Goal: Task Accomplishment & Management: Complete application form

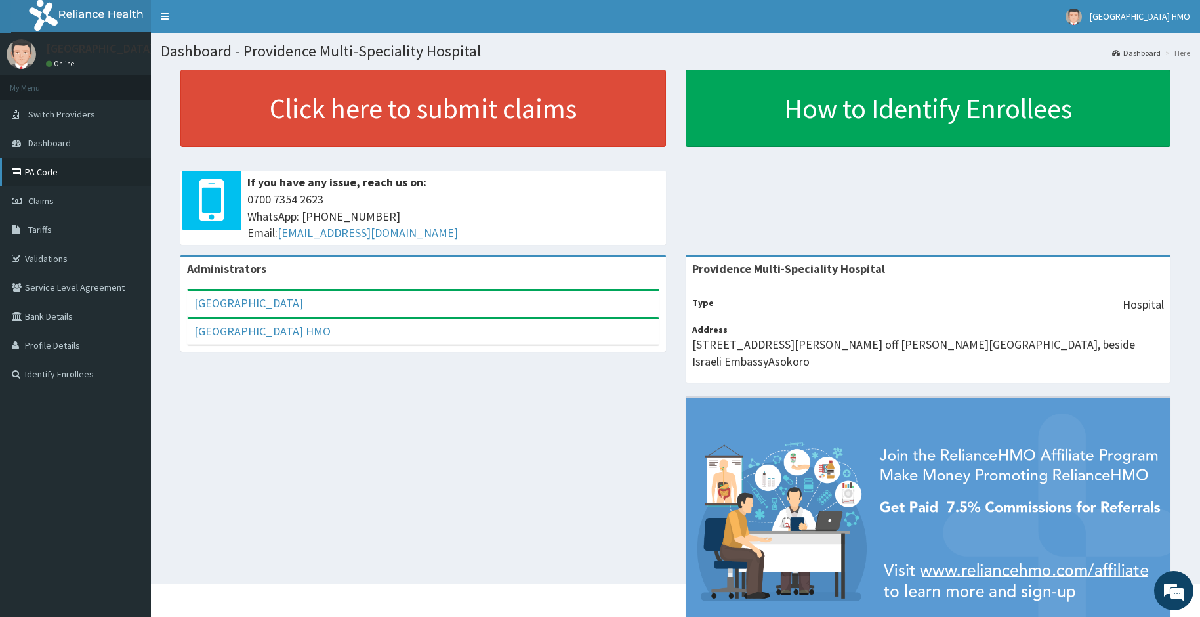
click at [68, 180] on link "PA Code" at bounding box center [75, 171] width 151 height 29
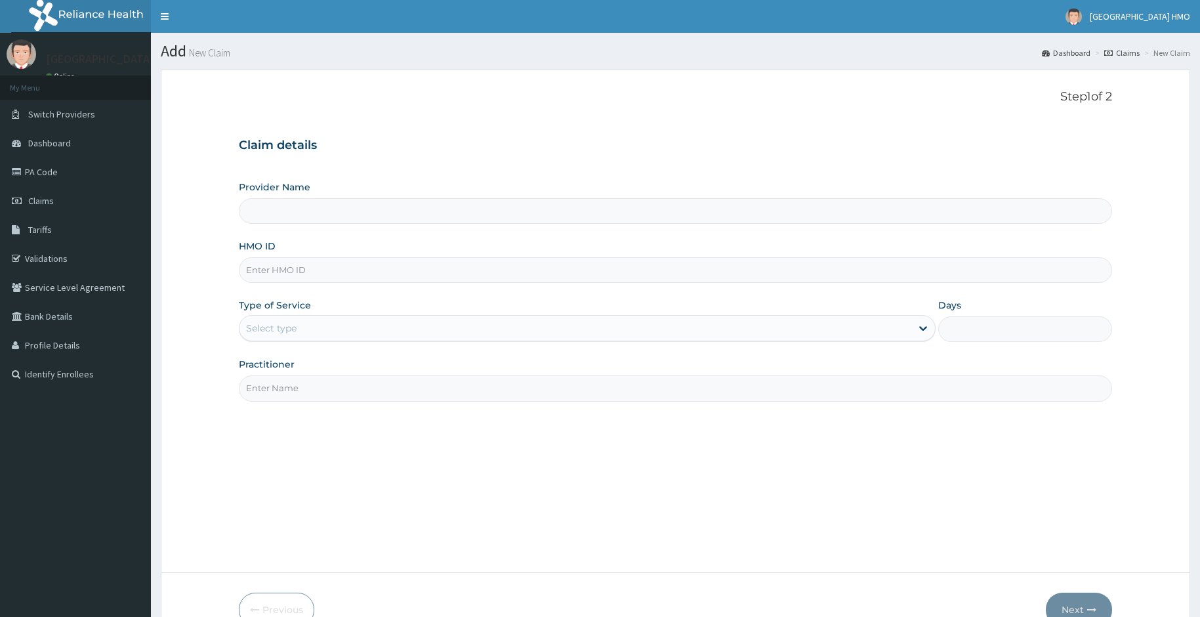
drag, startPoint x: 281, startPoint y: 271, endPoint x: 295, endPoint y: 272, distance: 13.8
click at [281, 271] on input "HMO ID" at bounding box center [676, 270] width 874 height 26
type input "Providence Multi-Speciality Hospital"
type input "LSD/10022/A"
click at [319, 328] on div "Select type" at bounding box center [575, 327] width 672 height 21
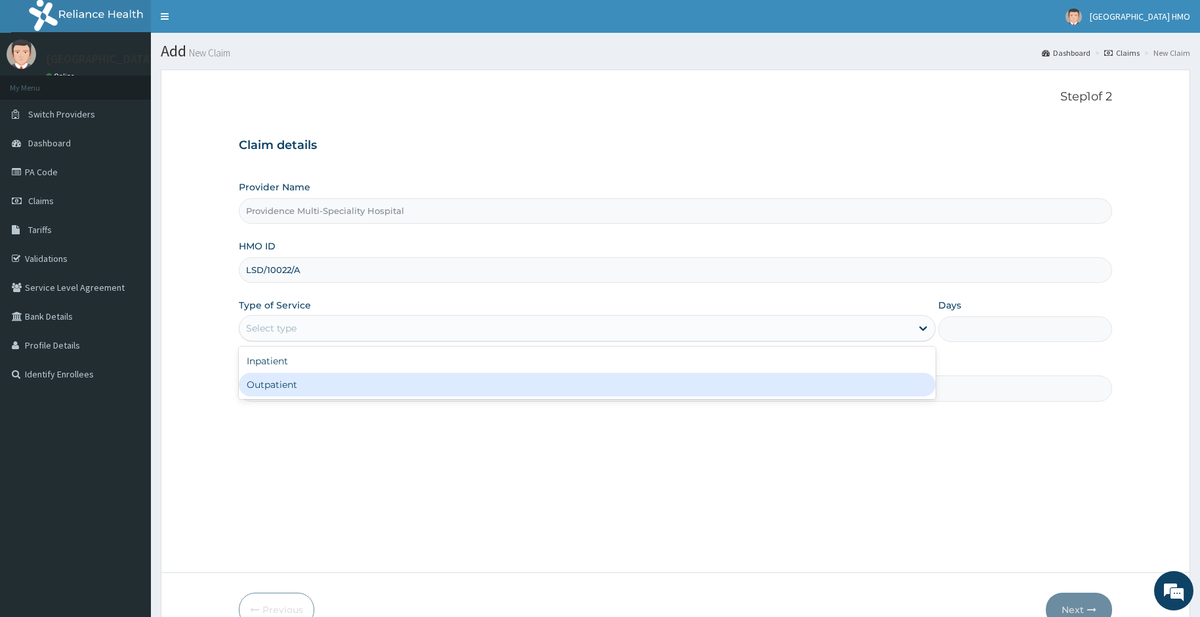
click at [300, 383] on div "Outpatient" at bounding box center [587, 385] width 697 height 24
type input "1"
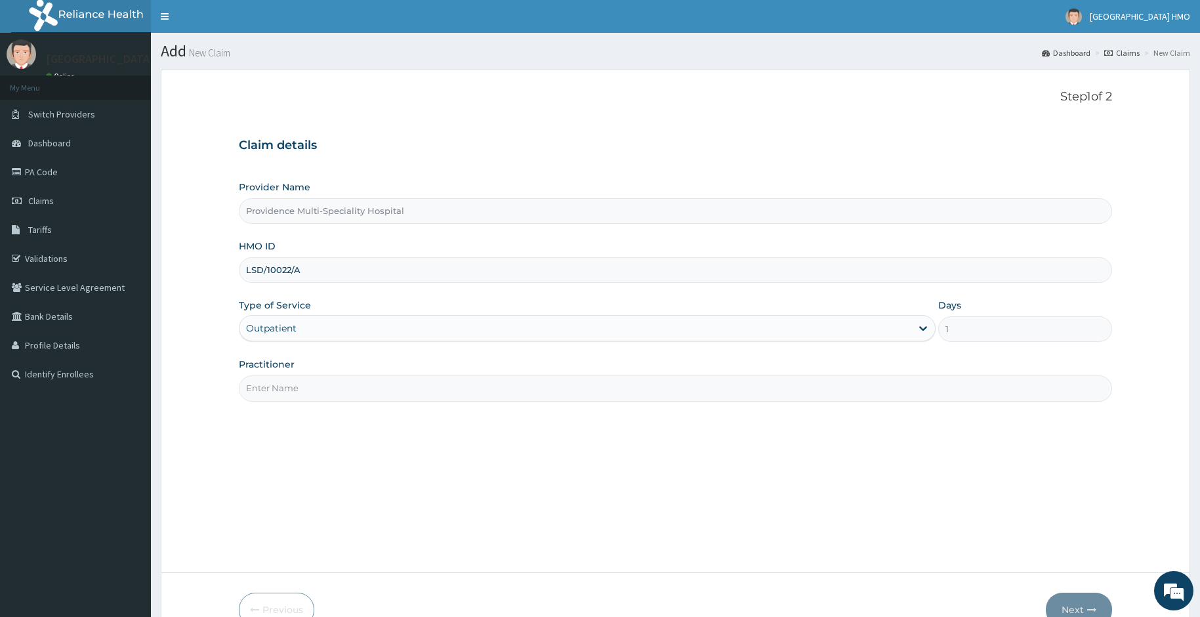
click at [300, 383] on input "Practitioner" at bounding box center [676, 388] width 874 height 26
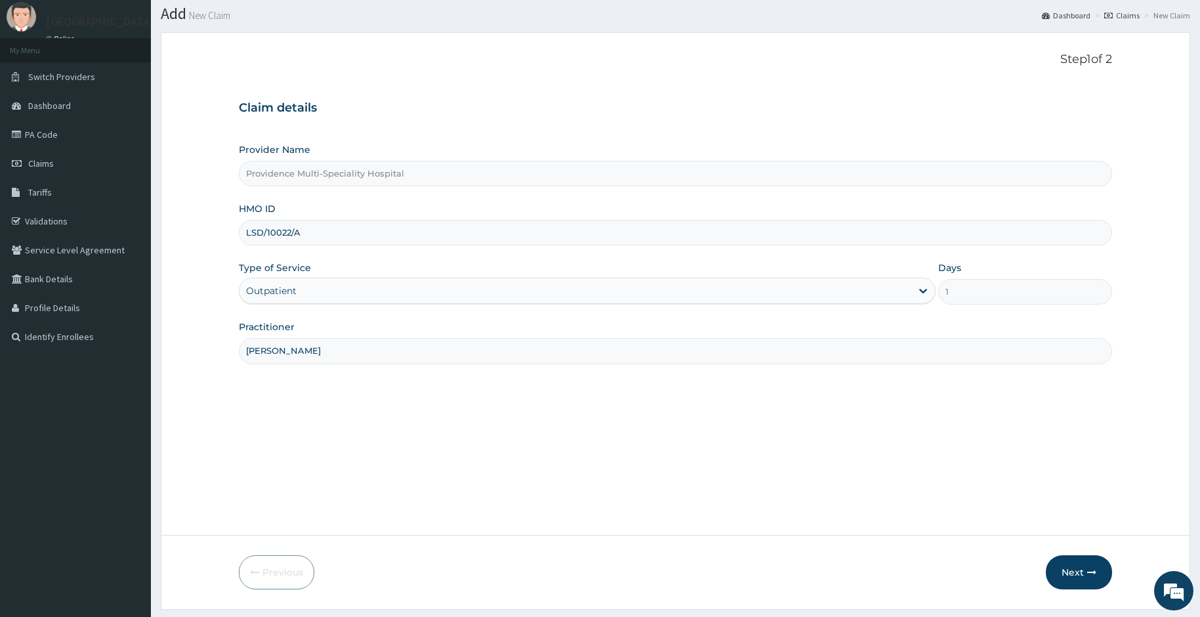
scroll to position [73, 0]
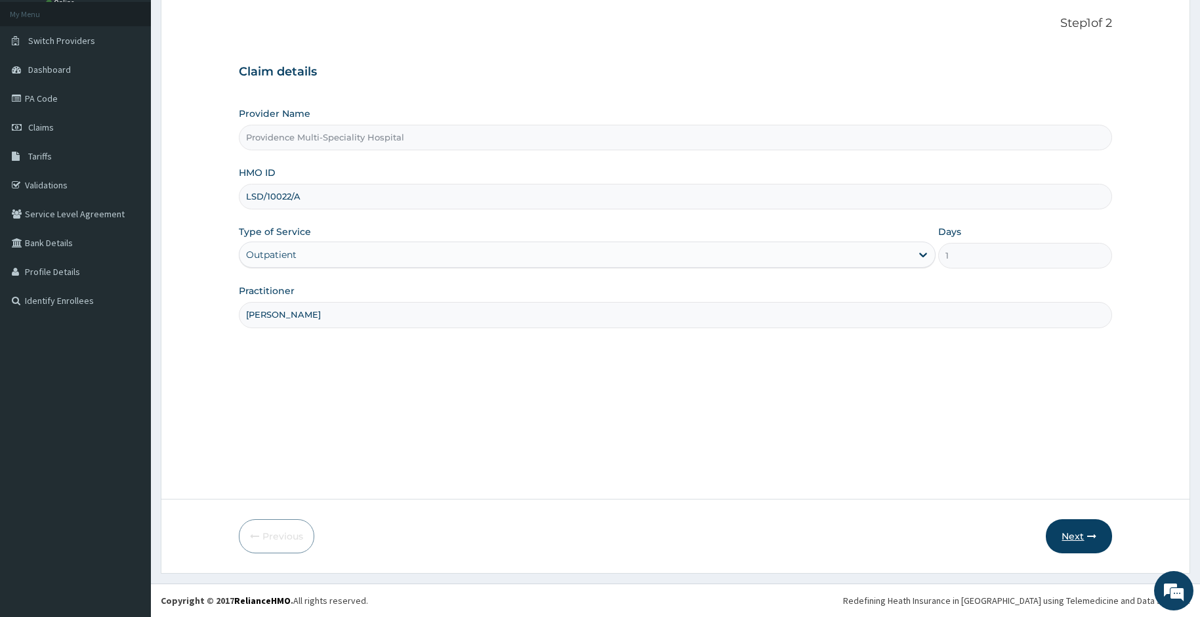
type input "DR OSEJI"
click at [1068, 544] on button "Next" at bounding box center [1078, 536] width 66 height 34
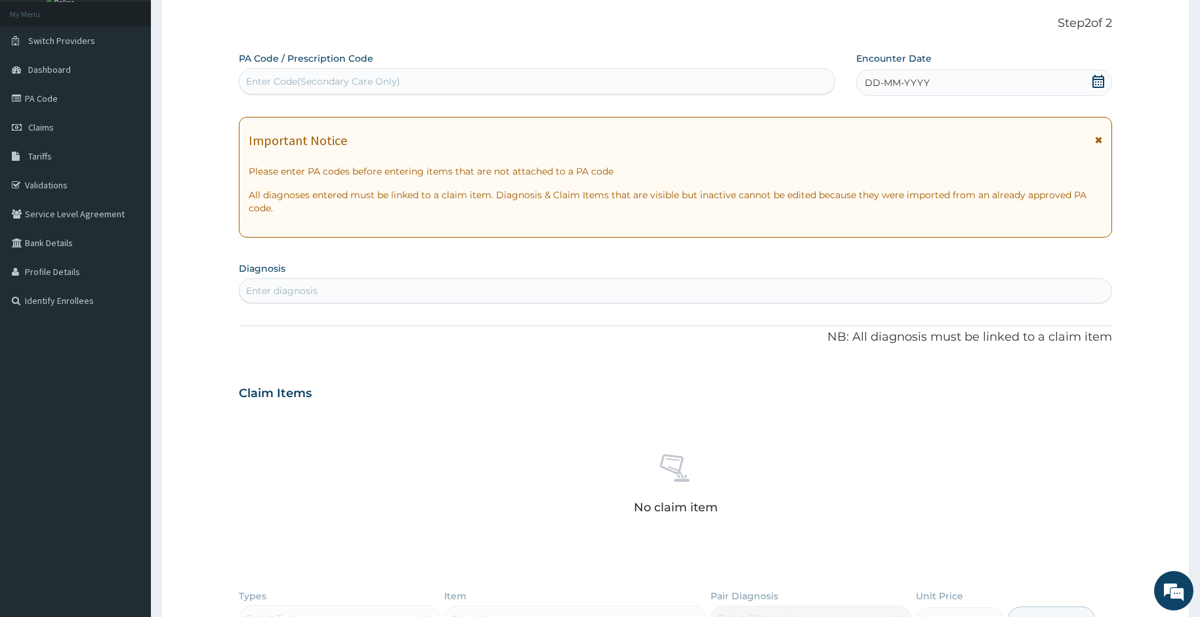
click at [421, 81] on div "Enter Code(Secondary Care Only)" at bounding box center [537, 81] width 596 height 21
drag, startPoint x: 421, startPoint y: 81, endPoint x: 342, endPoint y: 78, distance: 78.8
click at [342, 78] on div "Enter Code(Secondary Care Only)" at bounding box center [323, 81] width 154 height 13
paste input "PA/417429"
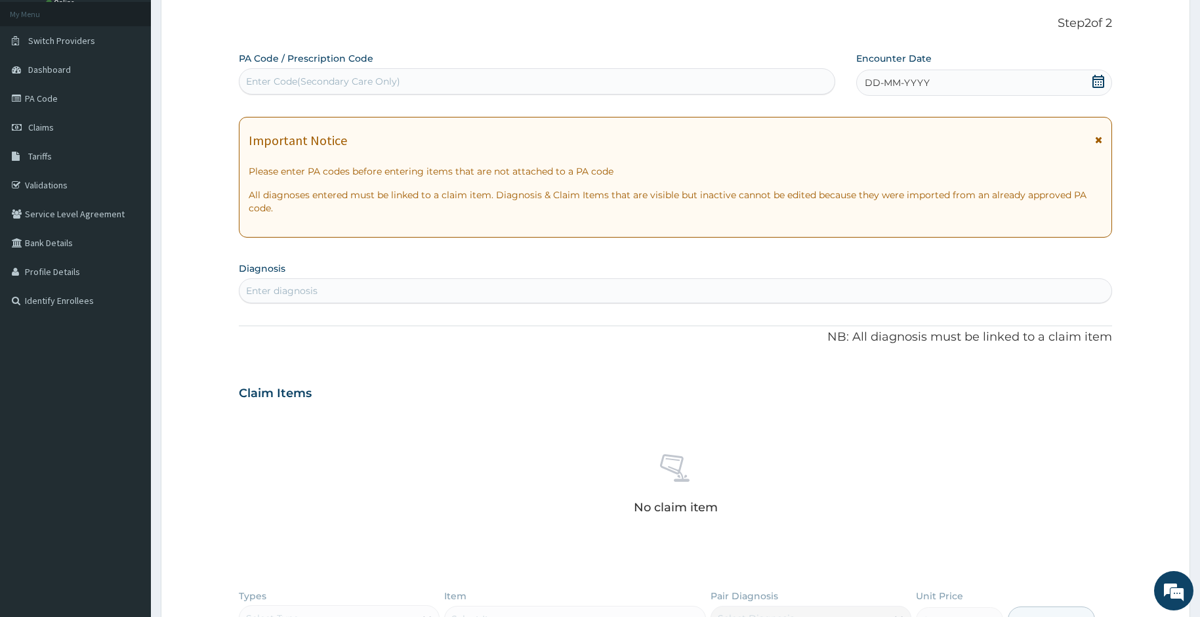
type input "PA/417429"
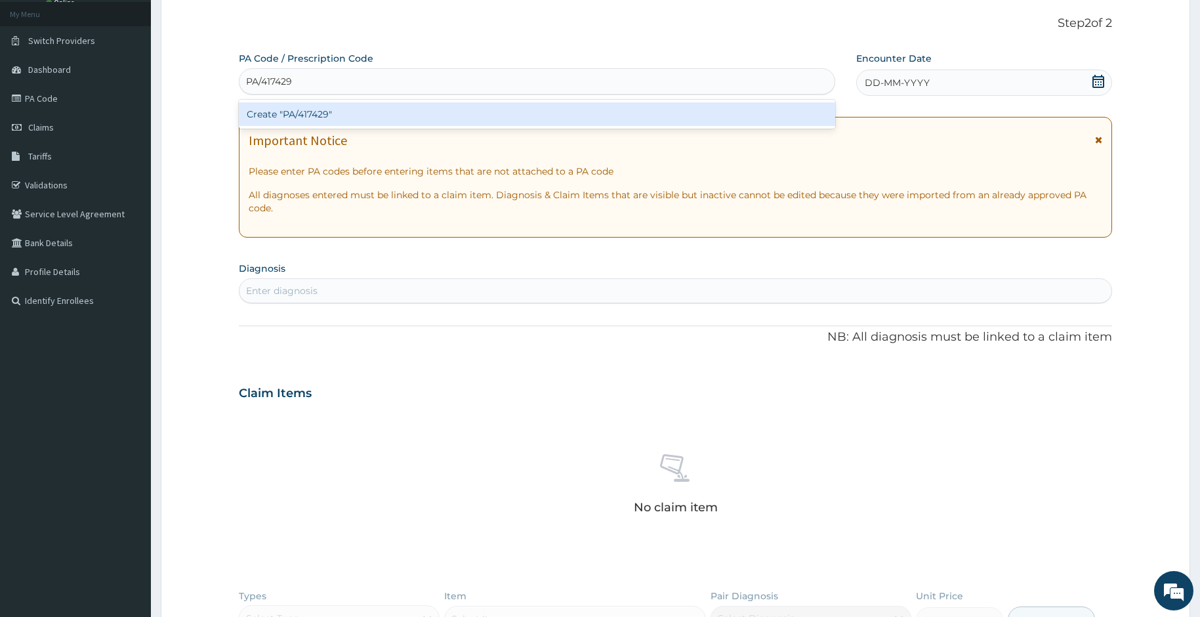
click at [335, 112] on div "Create "PA/417429"" at bounding box center [537, 114] width 597 height 24
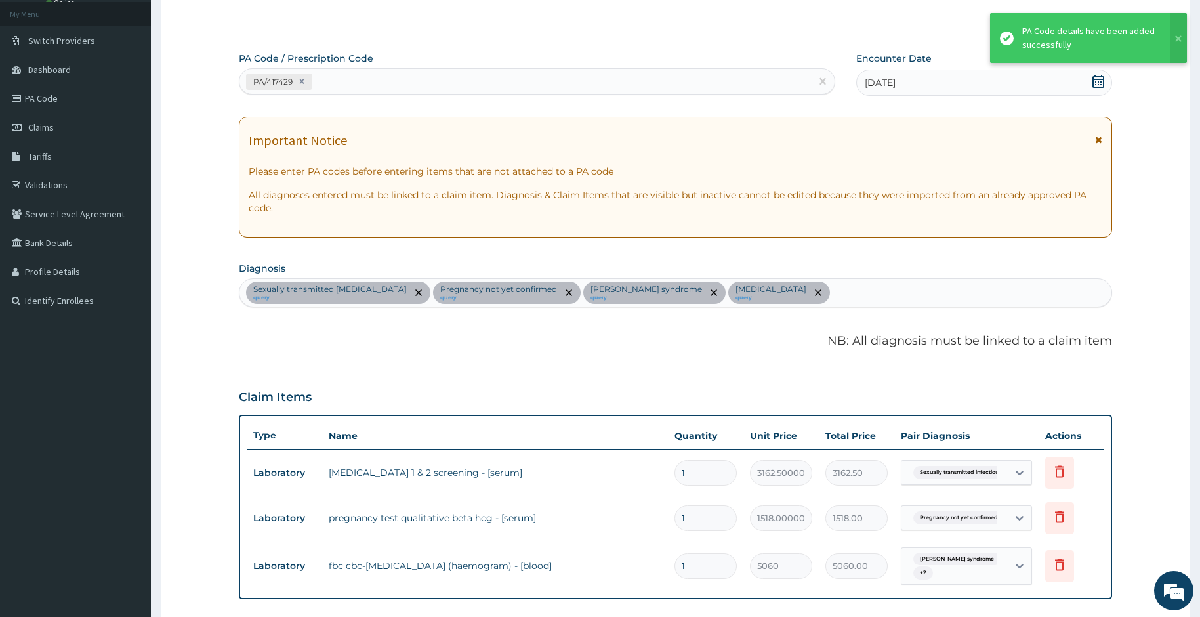
click at [1097, 139] on icon at bounding box center [1098, 139] width 7 height 9
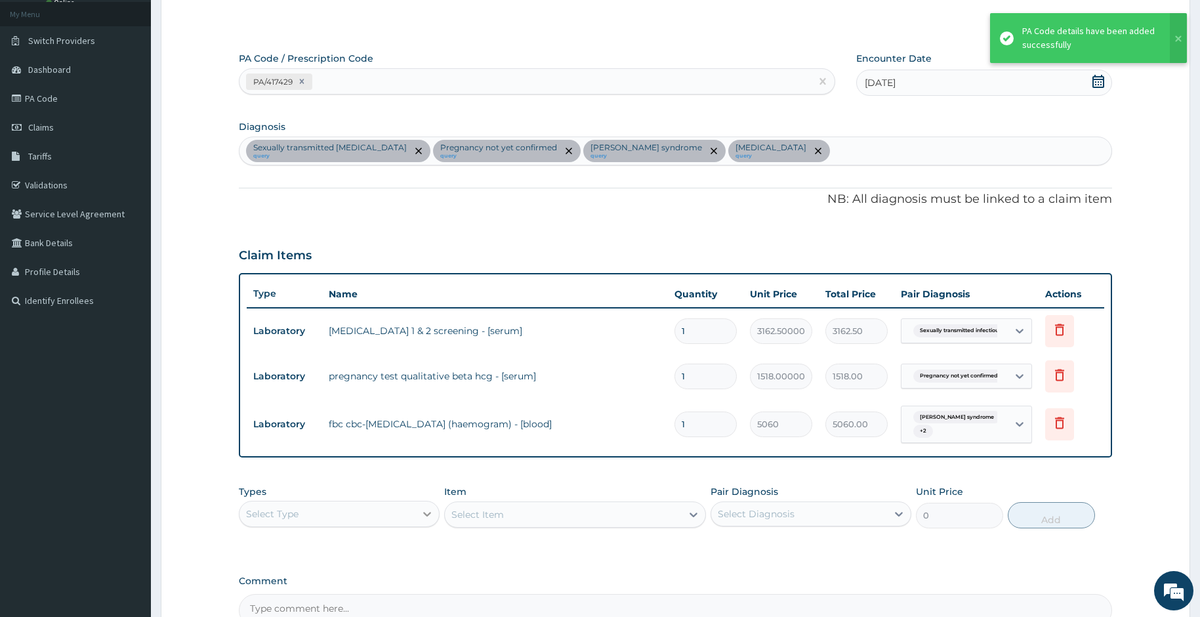
click at [429, 513] on icon at bounding box center [427, 514] width 8 height 5
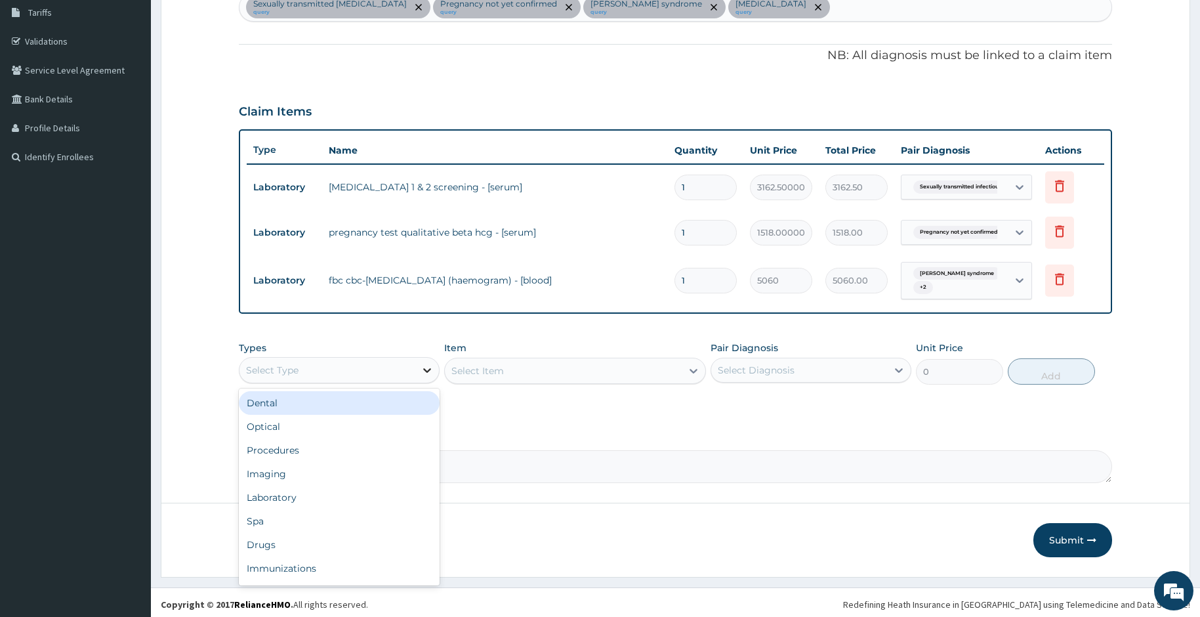
scroll to position [221, 0]
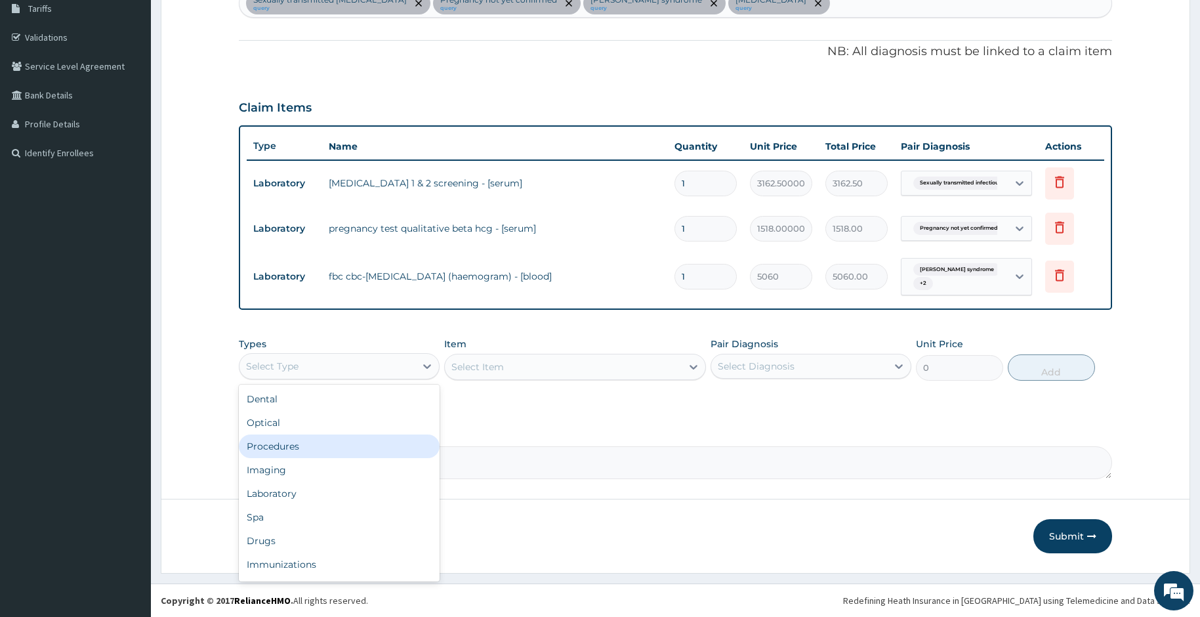
click at [333, 447] on div "Procedures" at bounding box center [339, 446] width 201 height 24
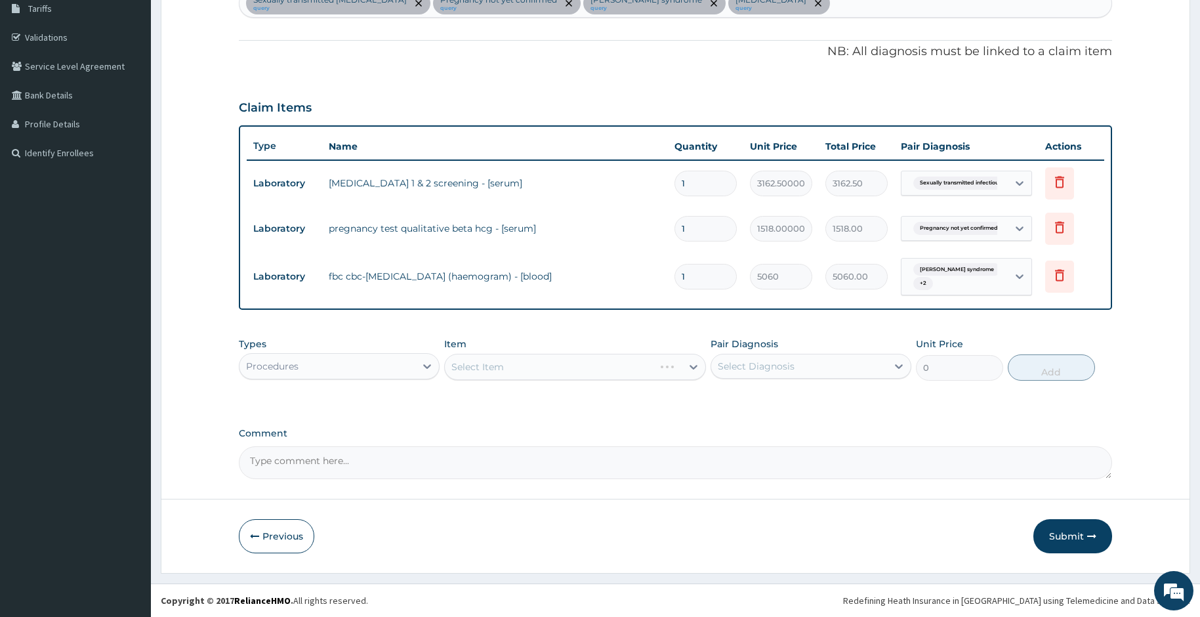
click at [735, 369] on div "Select Diagnosis" at bounding box center [756, 365] width 77 height 13
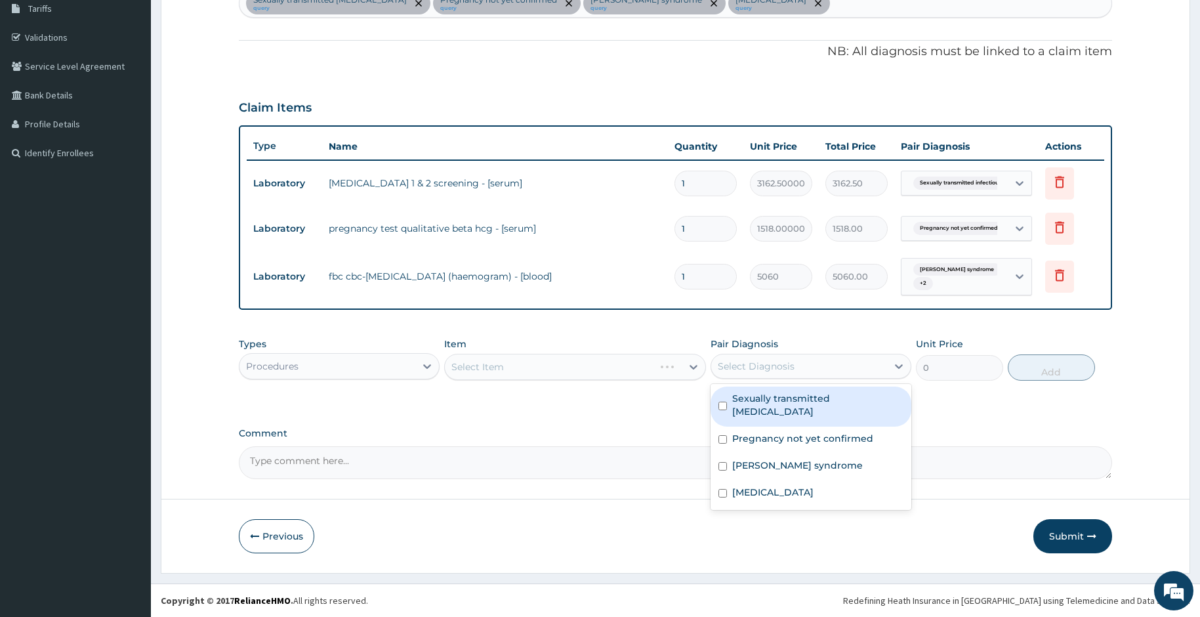
click at [725, 405] on input "checkbox" at bounding box center [722, 405] width 9 height 9
checkbox input "true"
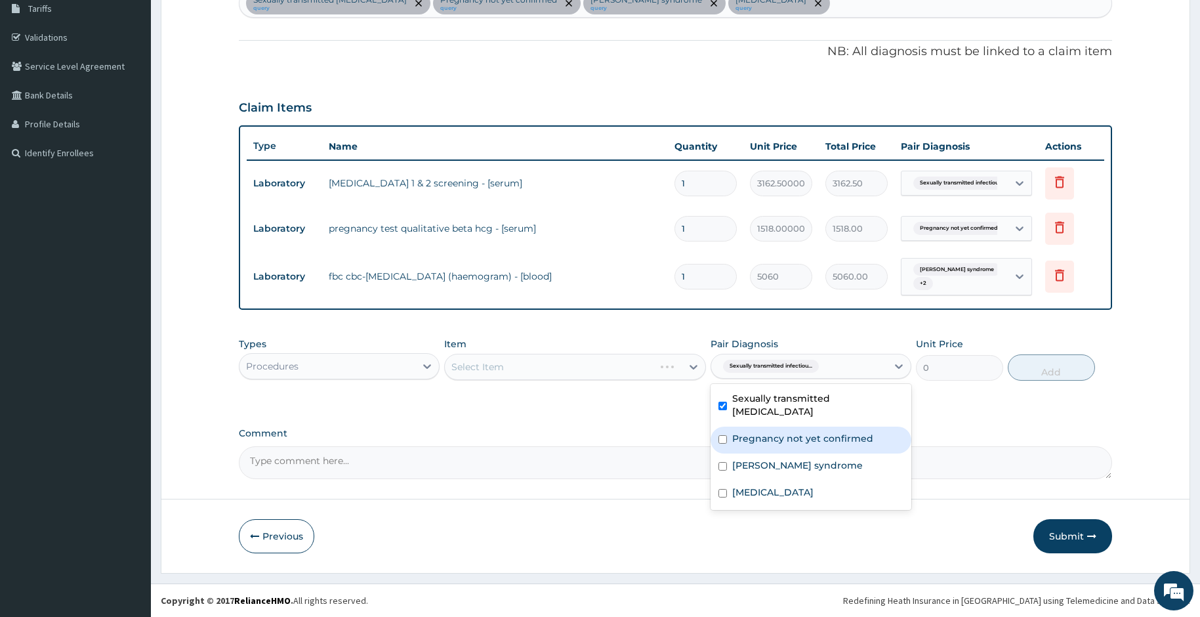
click at [719, 434] on div "Pregnancy not yet confirmed" at bounding box center [810, 439] width 201 height 27
checkbox input "true"
click at [727, 463] on div "Asherman syndrome" at bounding box center [810, 466] width 201 height 27
checkbox input "true"
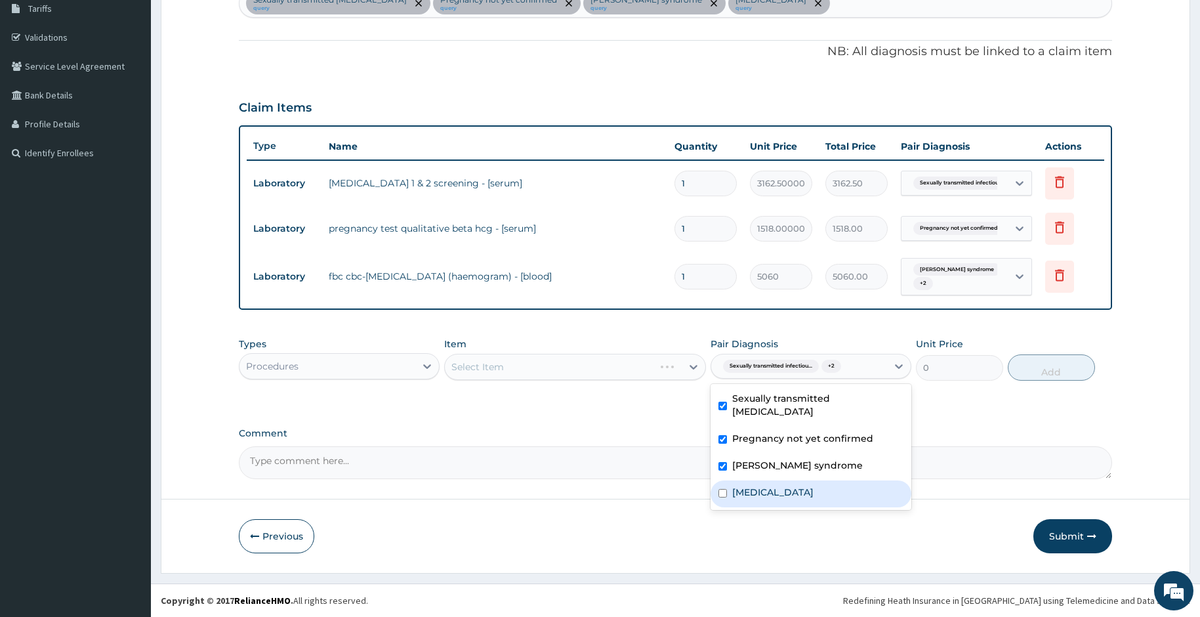
click at [723, 489] on input "checkbox" at bounding box center [722, 493] width 9 height 9
checkbox input "true"
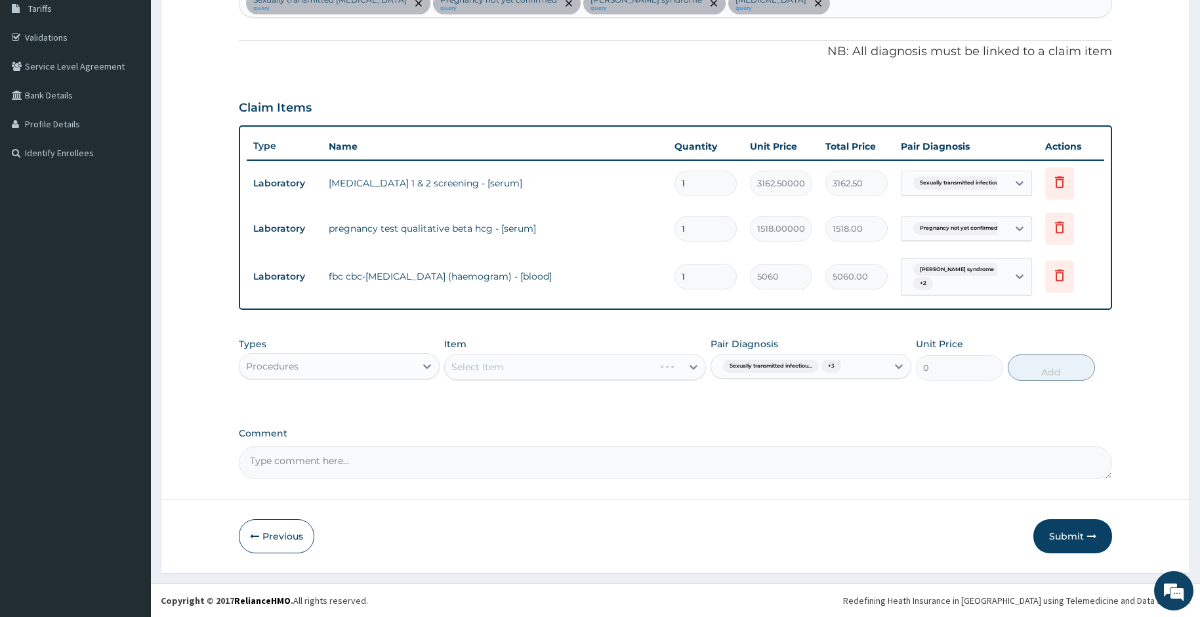
click at [632, 422] on div "PA Code / Prescription Code PA/417429 Encounter Date 15-09-2025 Diagnosis Sexua…" at bounding box center [676, 191] width 874 height 575
click at [693, 365] on icon at bounding box center [693, 366] width 13 height 13
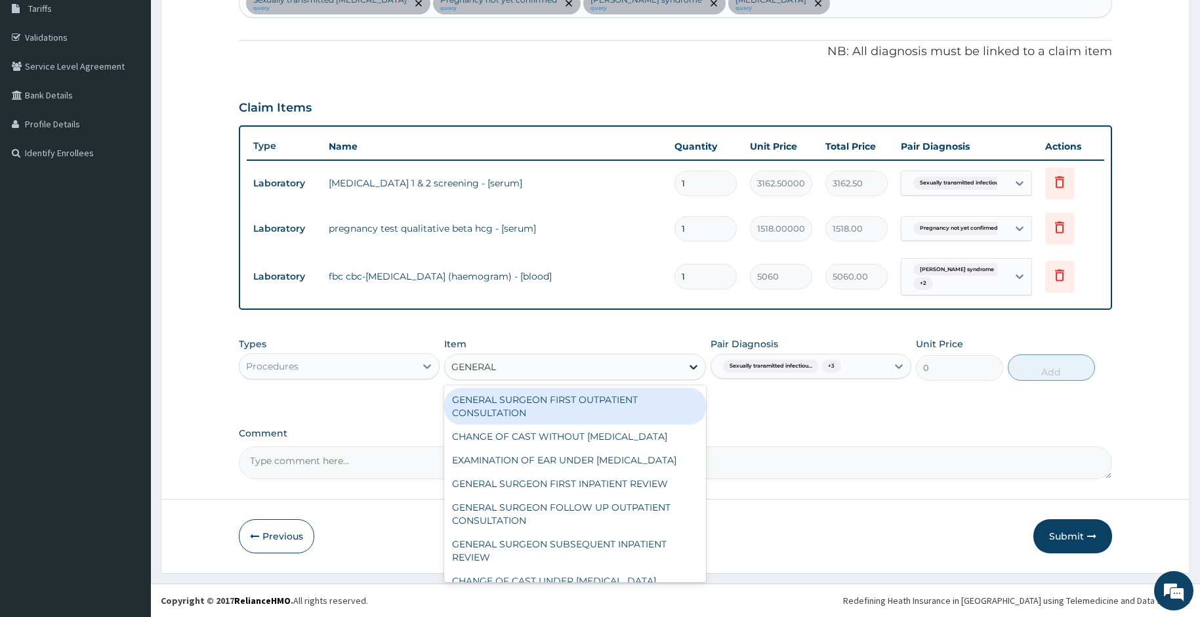
type input "GENERAL P"
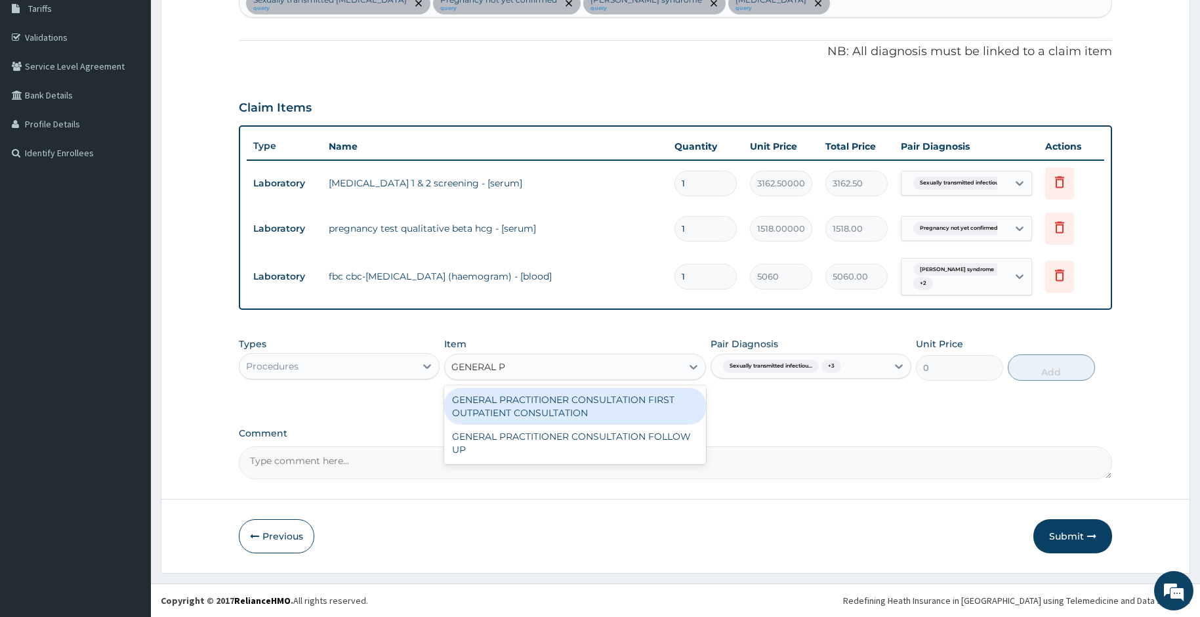
click at [625, 411] on div "GENERAL PRACTITIONER CONSULTATION FIRST OUTPATIENT CONSULTATION" at bounding box center [575, 406] width 262 height 37
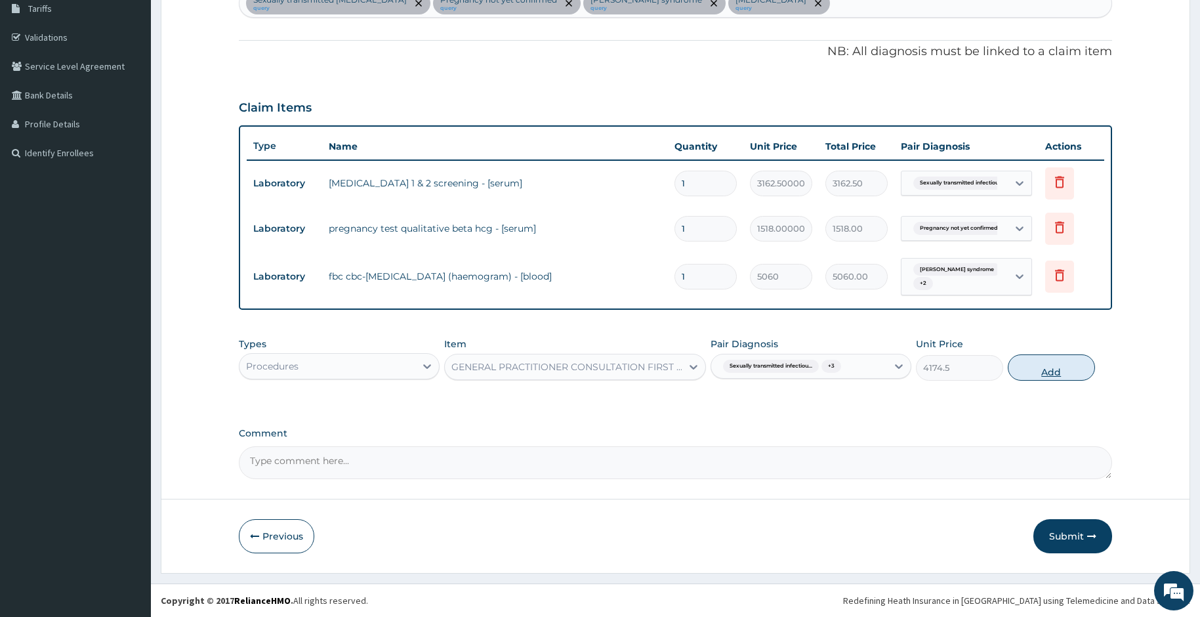
click at [1042, 371] on button "Add" at bounding box center [1050, 367] width 87 height 26
type input "0"
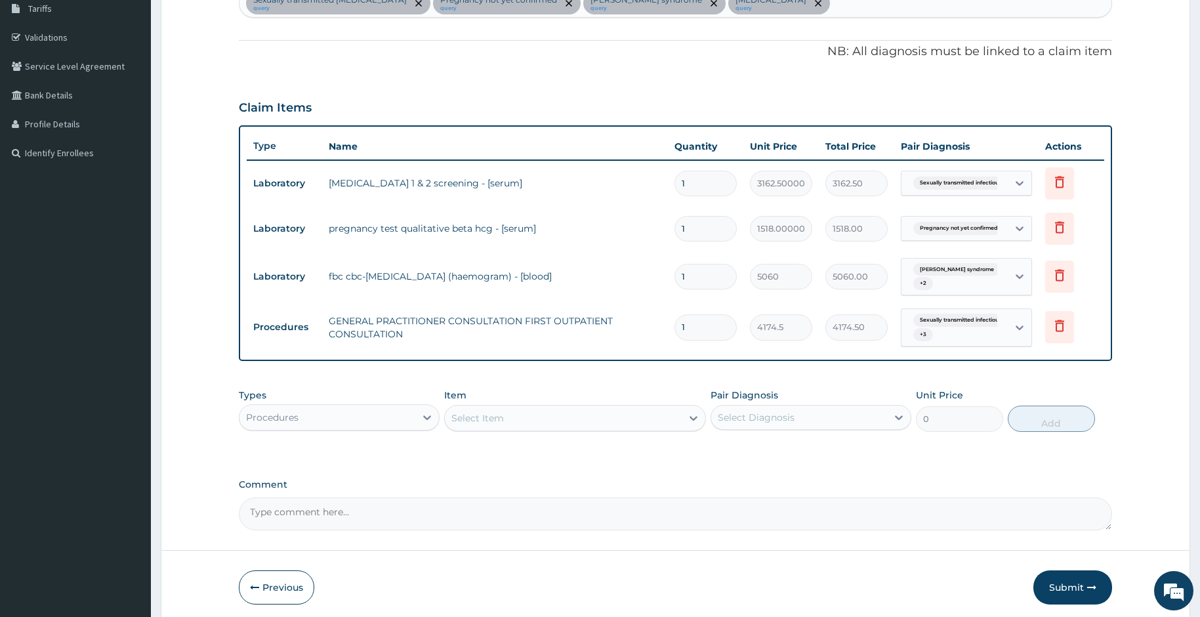
click at [472, 415] on div "Select Item" at bounding box center [477, 417] width 52 height 13
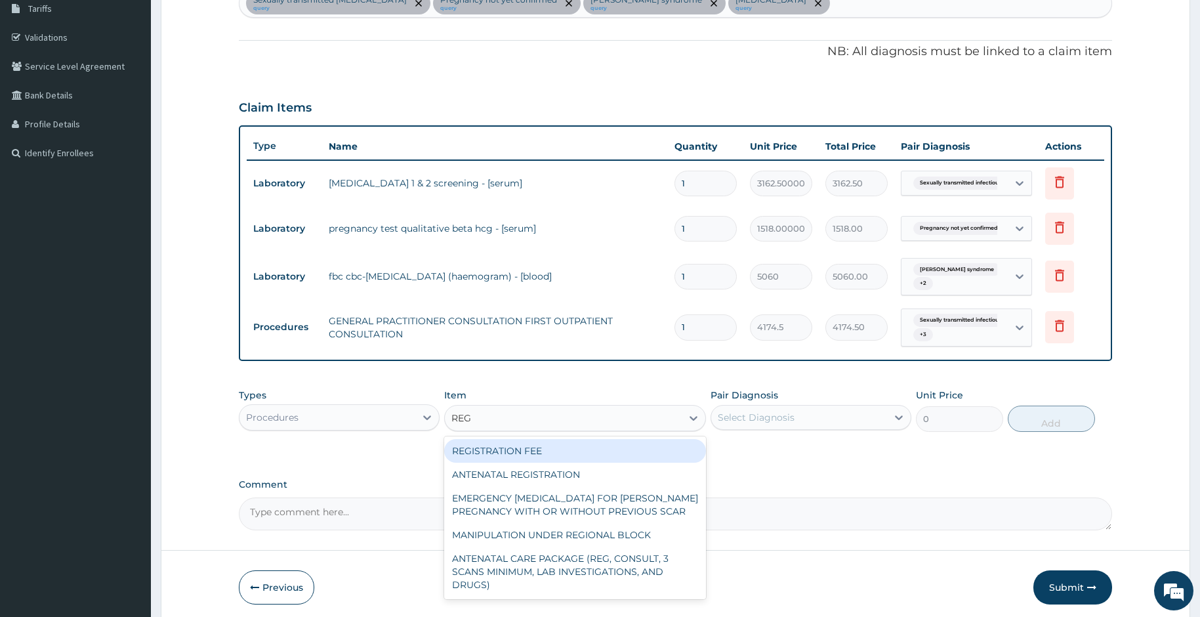
type input "REGI"
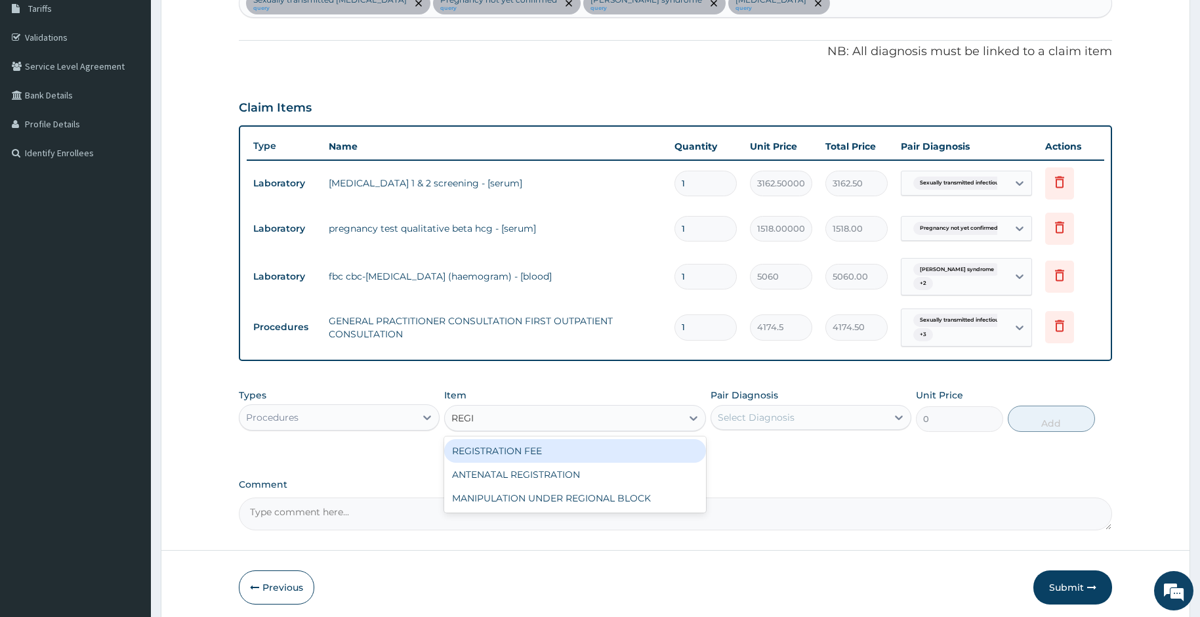
click at [478, 447] on div "REGISTRATION FEE" at bounding box center [575, 451] width 262 height 24
type input "2530"
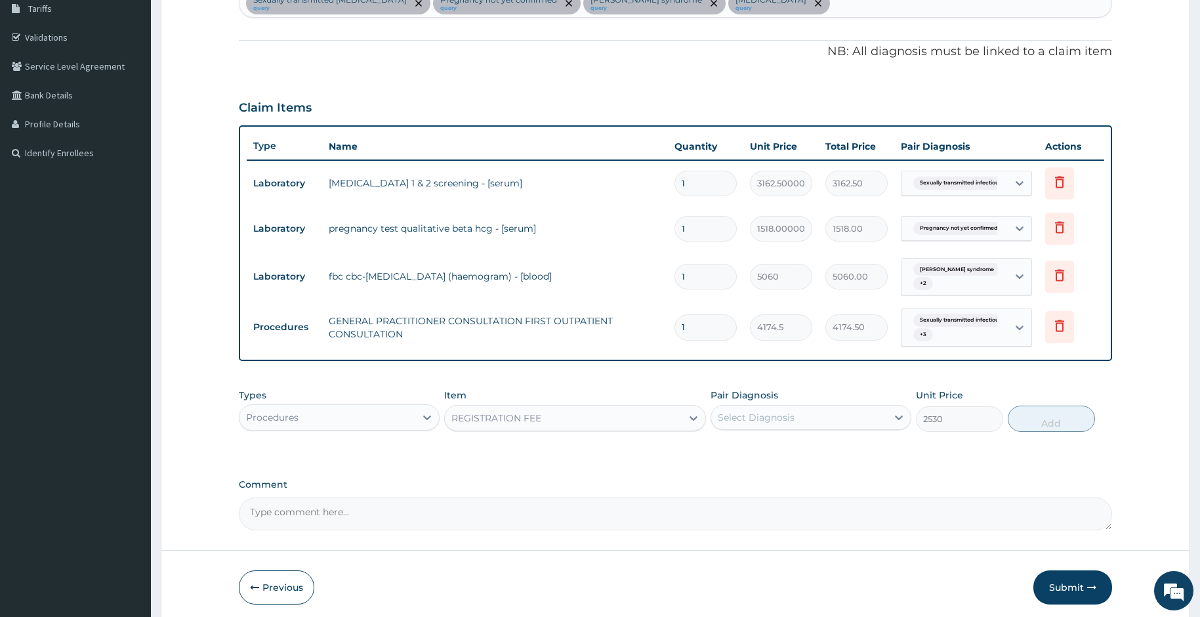
click at [759, 424] on div "Select Diagnosis" at bounding box center [799, 417] width 176 height 21
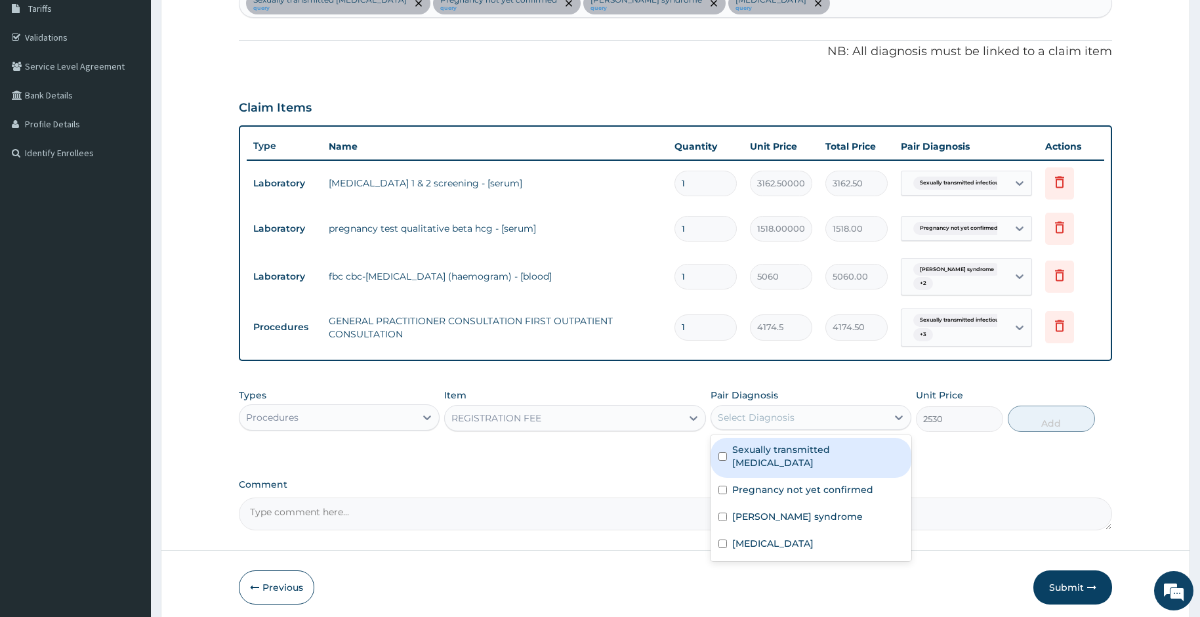
click at [745, 447] on label "Sexually transmitted infectious disease" at bounding box center [817, 456] width 171 height 26
checkbox input "true"
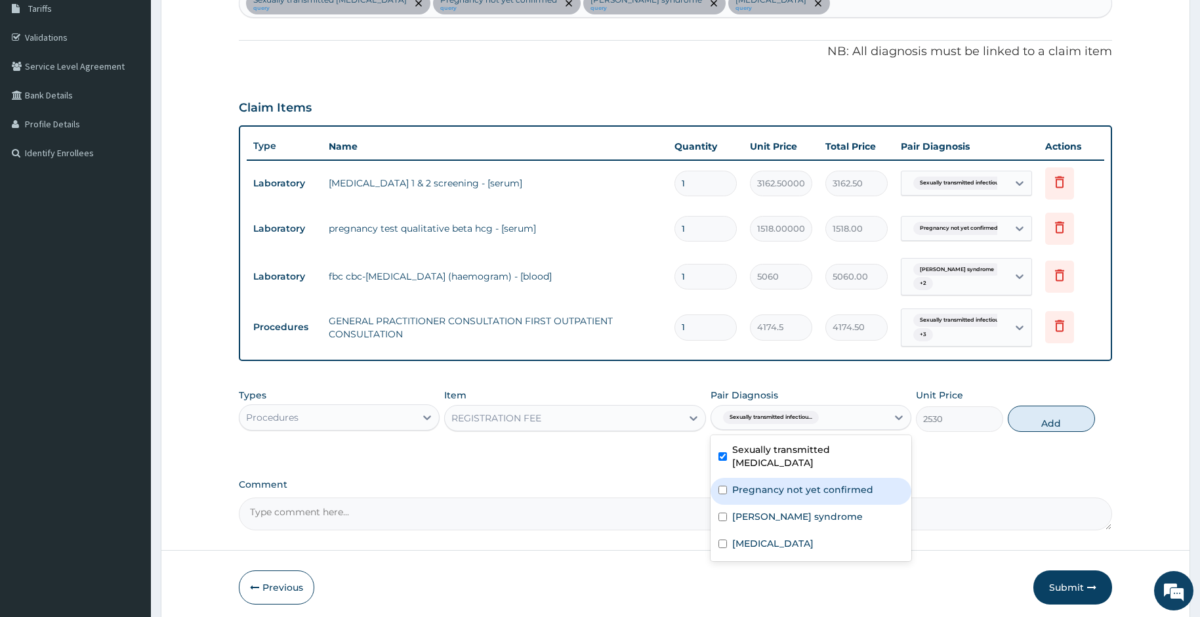
click at [736, 489] on label "Pregnancy not yet confirmed" at bounding box center [802, 489] width 141 height 13
checkbox input "true"
click at [733, 514] on label "Asherman syndrome" at bounding box center [797, 516] width 131 height 13
checkbox input "true"
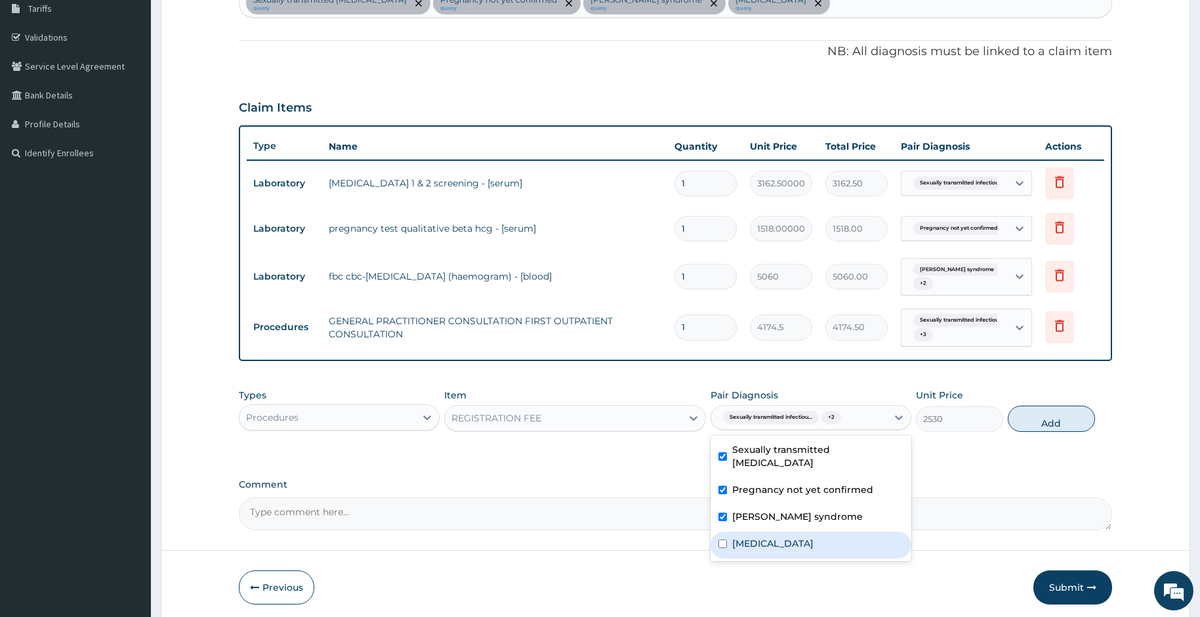
click at [733, 537] on label "Polycystic ovary syndrome" at bounding box center [772, 542] width 81 height 13
checkbox input "true"
click at [1057, 429] on button "Add" at bounding box center [1050, 418] width 87 height 26
type input "0"
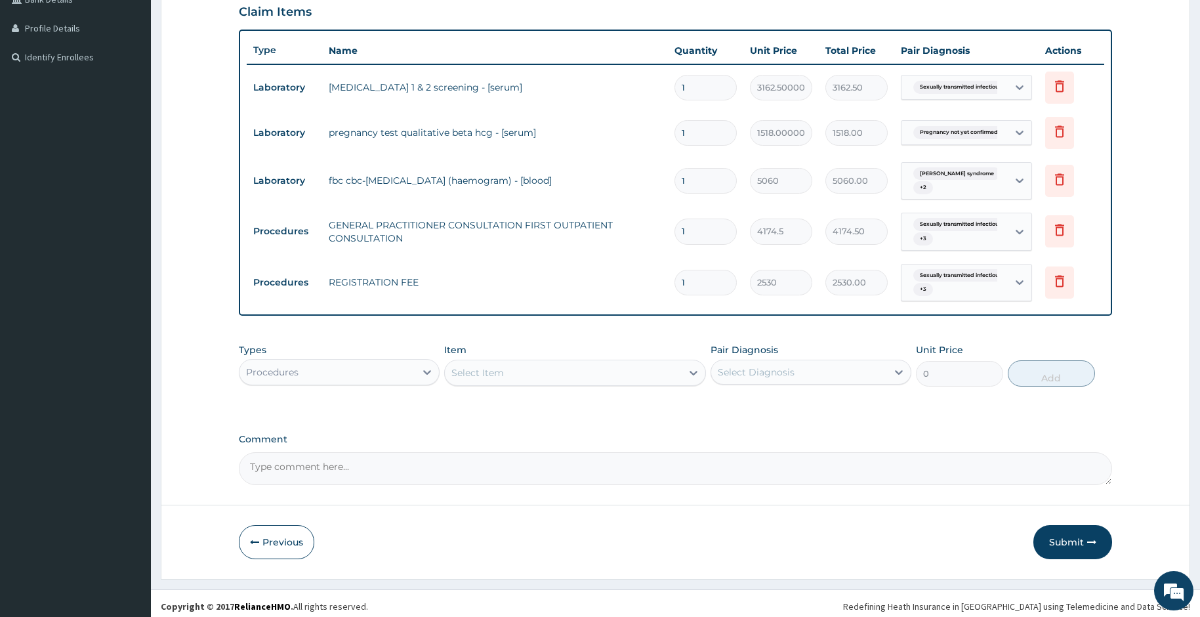
scroll to position [323, 0]
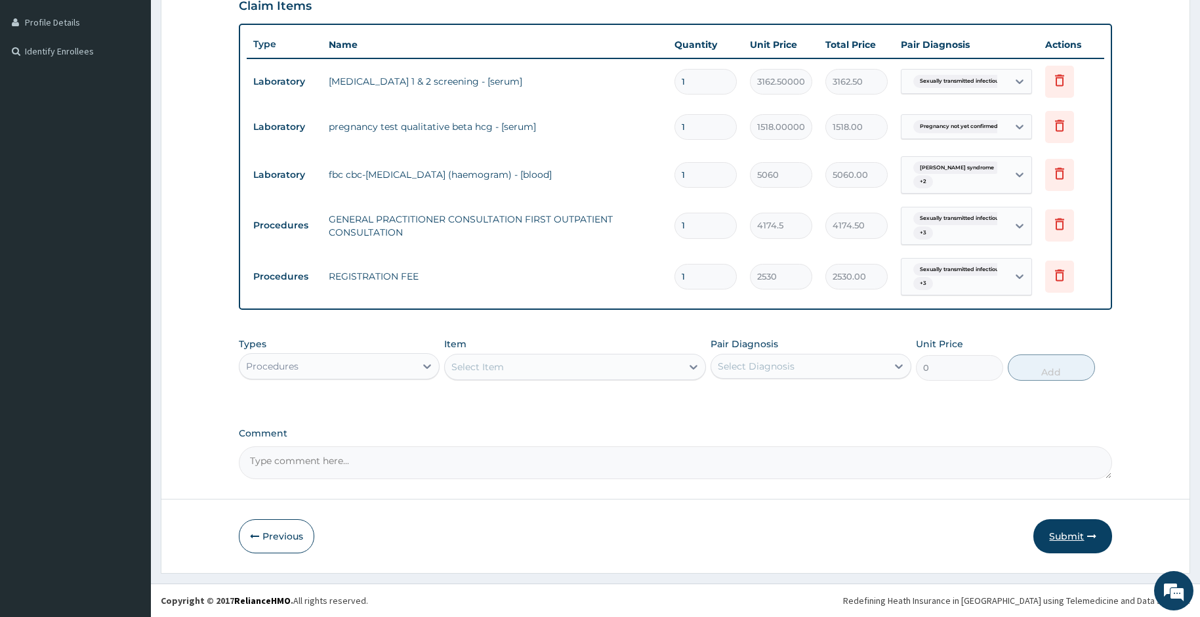
click at [1055, 530] on button "Submit" at bounding box center [1072, 536] width 79 height 34
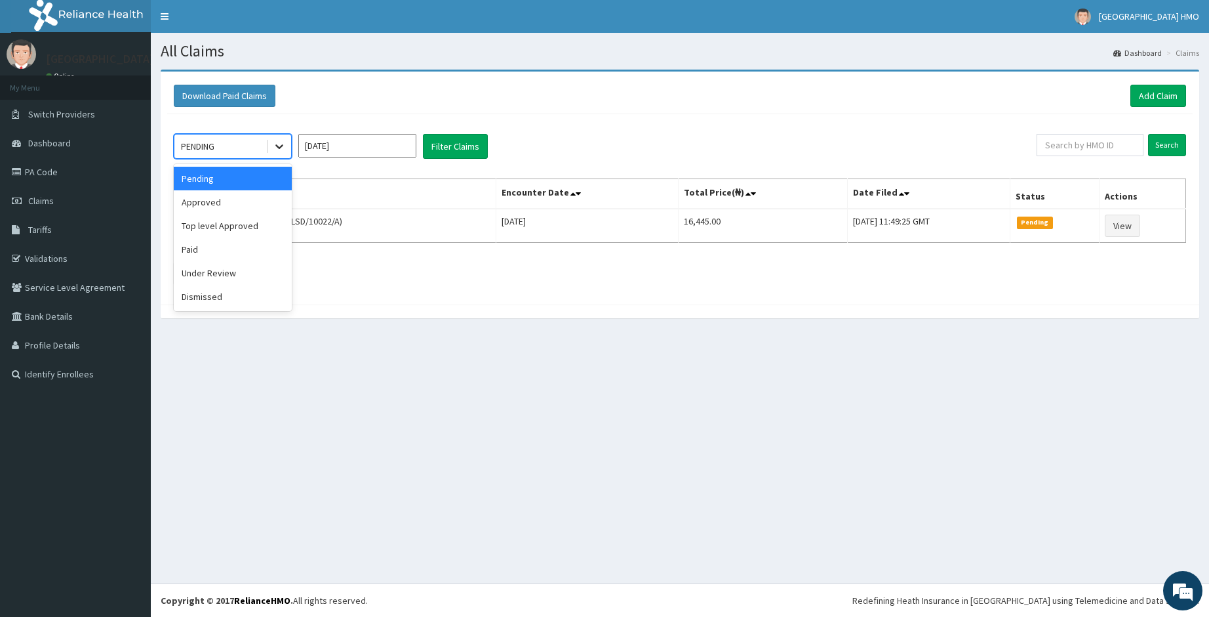
click at [282, 147] on icon at bounding box center [279, 146] width 13 height 13
click at [234, 204] on div "Approved" at bounding box center [233, 202] width 118 height 24
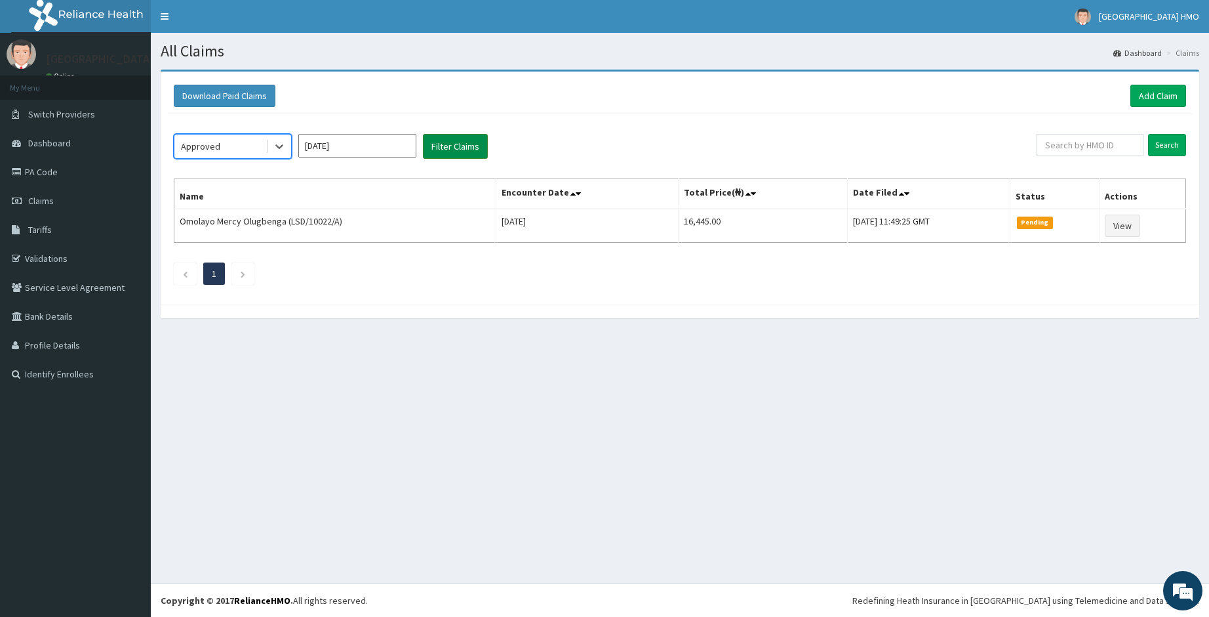
click at [445, 144] on button "Filter Claims" at bounding box center [455, 146] width 65 height 25
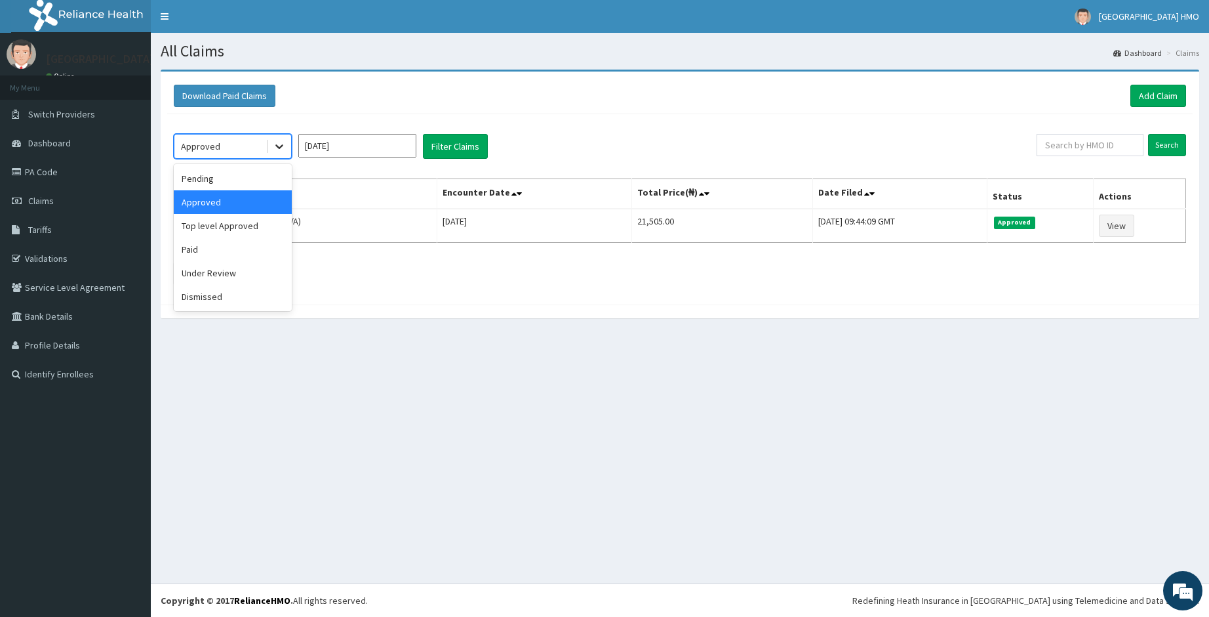
click at [273, 154] on div at bounding box center [280, 146] width 24 height 24
click at [253, 174] on div "Pending" at bounding box center [233, 179] width 118 height 24
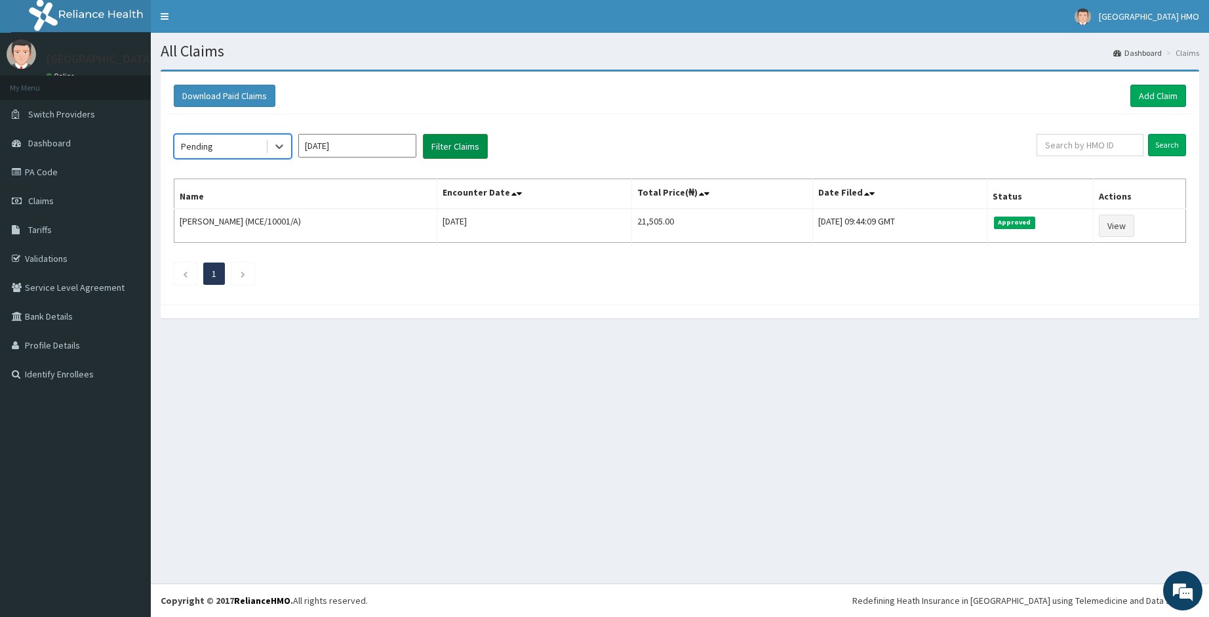
click at [436, 150] on button "Filter Claims" at bounding box center [455, 146] width 65 height 25
